Goal: Use online tool/utility: Utilize a website feature to perform a specific function

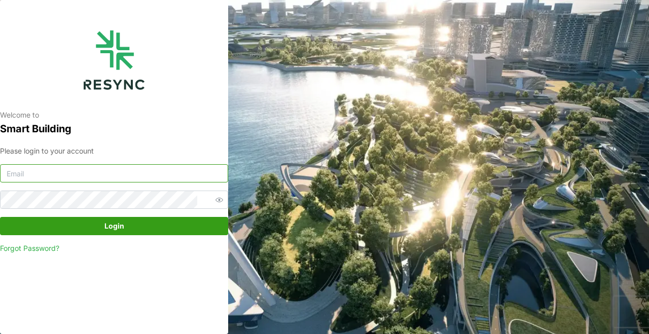
type input "[EMAIL_ADDRESS][DOMAIN_NAME]"
click at [159, 230] on span "Login" at bounding box center [114, 226] width 209 height 17
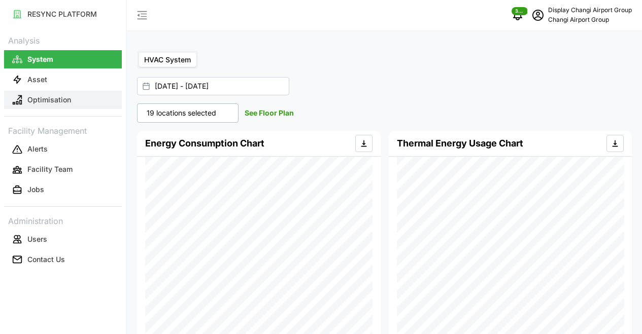
click at [56, 102] on p "Optimisation" at bounding box center [49, 100] width 44 height 10
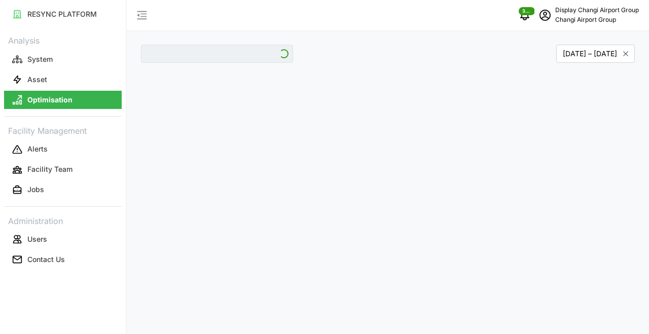
type input "Jewel"
